Goal: Information Seeking & Learning: Learn about a topic

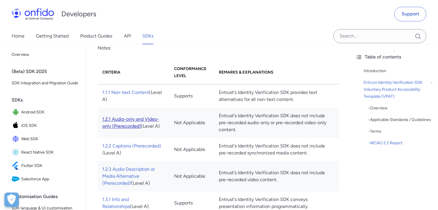
scroll to position [1162, 0]
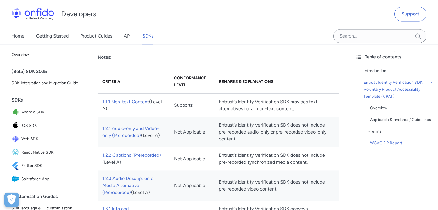
click at [116, 128] on td "1.2.1 Audio-only and Video-only (Prerecorded) (Level A)" at bounding box center [134, 132] width 72 height 30
click at [128, 126] on link "1.2.1 Audio-only and Video-only (Prerecorded)" at bounding box center [130, 131] width 57 height 12
click at [110, 99] on link "1.1.1 Non-text Content" at bounding box center [125, 102] width 47 height 6
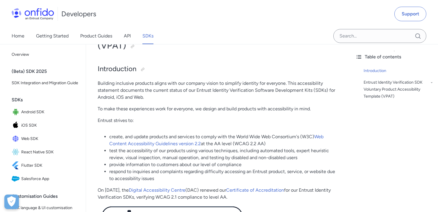
scroll to position [58, 0]
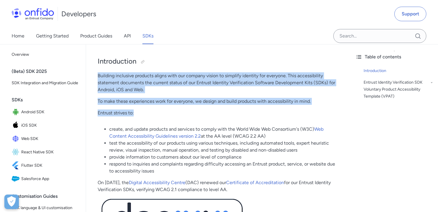
drag, startPoint x: 142, startPoint y: 111, endPoint x: 96, endPoint y: 74, distance: 59.0
copy div "Building inclusive products aligns with our company vision to simplify identity…"
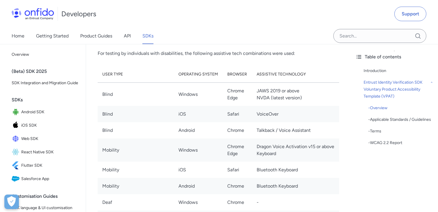
scroll to position [494, 0]
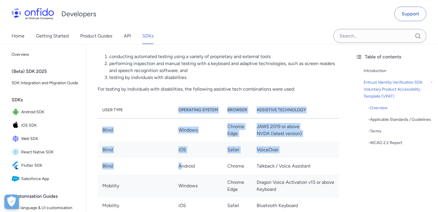
drag, startPoint x: 136, startPoint y: 110, endPoint x: 166, endPoint y: 173, distance: 69.2
click at [139, 112] on th "User type" at bounding box center [136, 110] width 76 height 17
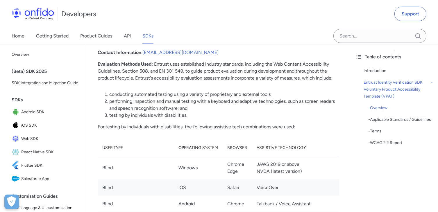
scroll to position [465, 0]
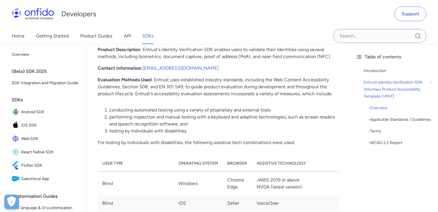
scroll to position [407, 0]
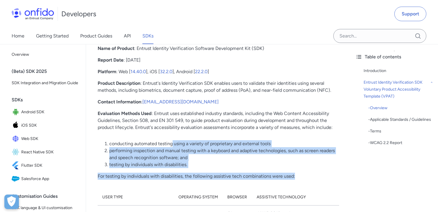
drag, startPoint x: 314, startPoint y: 185, endPoint x: 185, endPoint y: 148, distance: 133.8
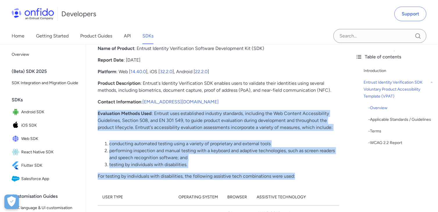
drag, startPoint x: 301, startPoint y: 176, endPoint x: 105, endPoint y: 110, distance: 207.1
copy div "valuation Methods Used : Entrust uses established industry standards, including…"
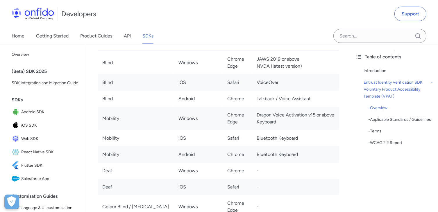
scroll to position [523, 0]
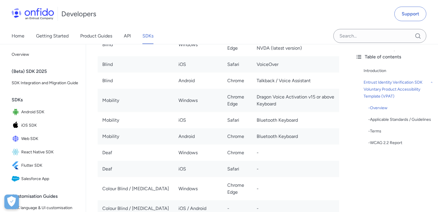
scroll to position [581, 0]
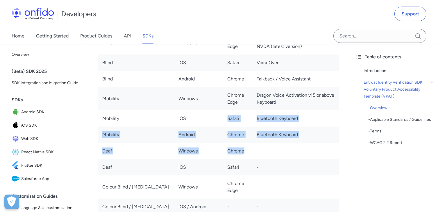
drag, startPoint x: 208, startPoint y: 120, endPoint x: 240, endPoint y: 145, distance: 41.0
click at [240, 145] on tbody "Blind Windows Chrome Edge JAWS 2019 or above NVDA (latest version) Blind iOS Sa…" at bounding box center [218, 176] width 241 height 291
click at [252, 141] on td "Bluetooth Keyboard" at bounding box center [295, 135] width 87 height 16
click at [237, 129] on td "Chrome" at bounding box center [237, 135] width 29 height 16
click at [252, 113] on td "Bluetooth Keyboard" at bounding box center [295, 118] width 87 height 16
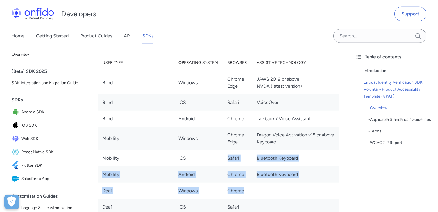
scroll to position [494, 0]
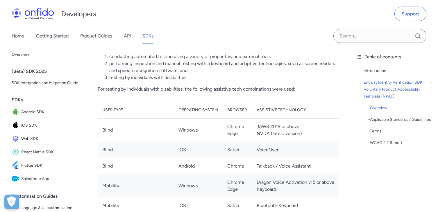
click at [252, 109] on th "Assistive technology" at bounding box center [295, 110] width 87 height 17
drag, startPoint x: 188, startPoint y: 85, endPoint x: 239, endPoint y: 92, distance: 52.0
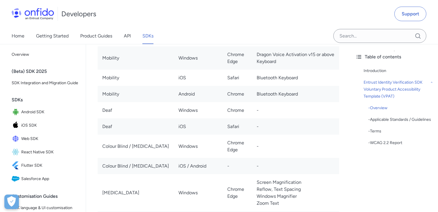
scroll to position [610, 0]
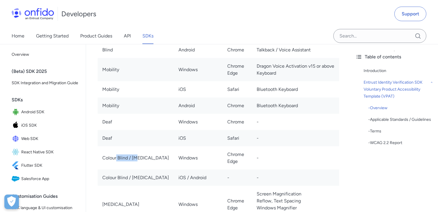
drag, startPoint x: 116, startPoint y: 159, endPoint x: 136, endPoint y: 159, distance: 20.0
click at [136, 159] on td "Colour Blind / [MEDICAL_DATA]" at bounding box center [136, 157] width 76 height 23
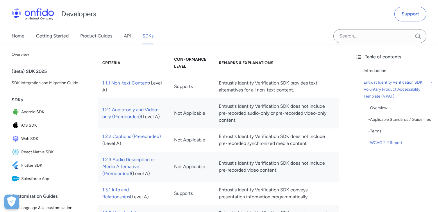
scroll to position [1179, 0]
